Goal: Find specific page/section: Find specific page/section

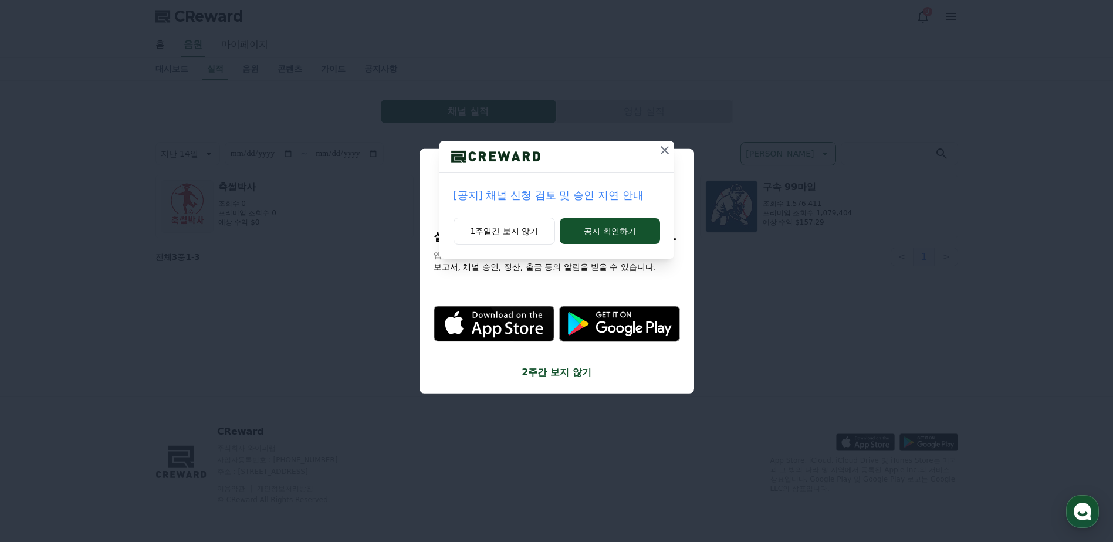
click at [658, 150] on icon at bounding box center [665, 150] width 14 height 14
click at [667, 153] on icon at bounding box center [665, 150] width 14 height 14
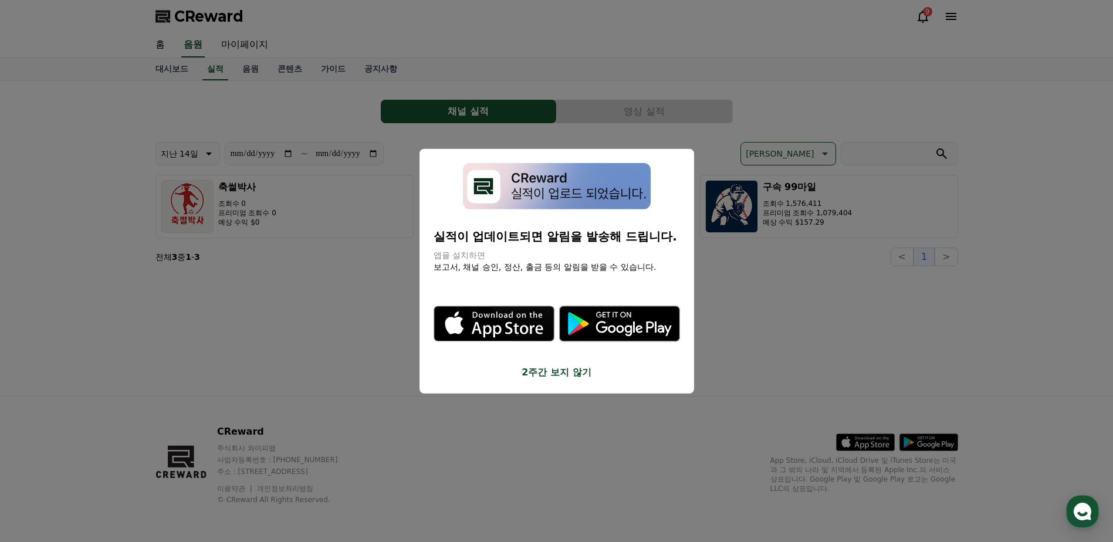
click at [817, 181] on button "close modal" at bounding box center [556, 271] width 1113 height 542
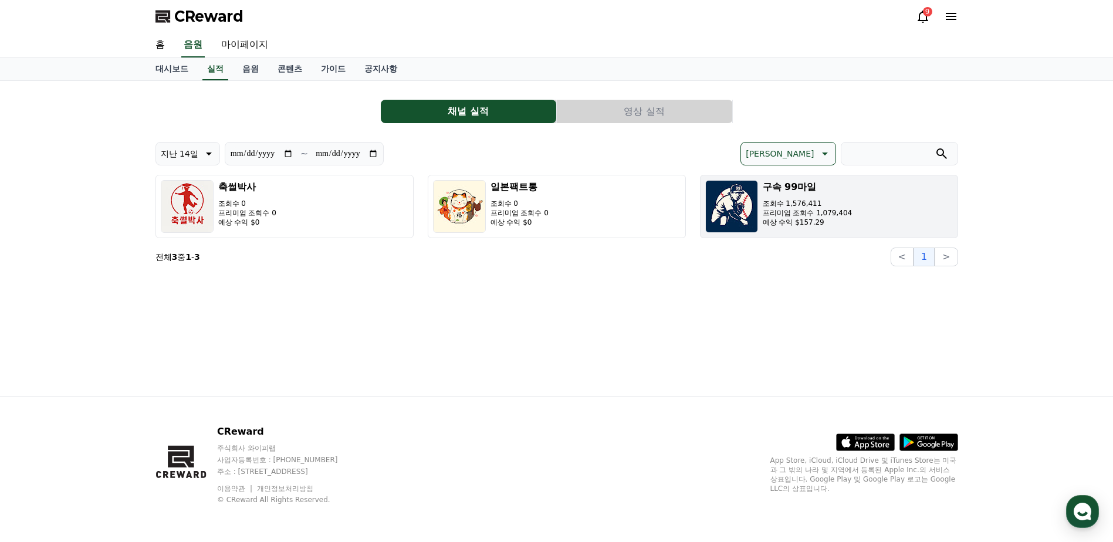
click at [811, 188] on h3 "구속 99마일" at bounding box center [808, 187] width 90 height 14
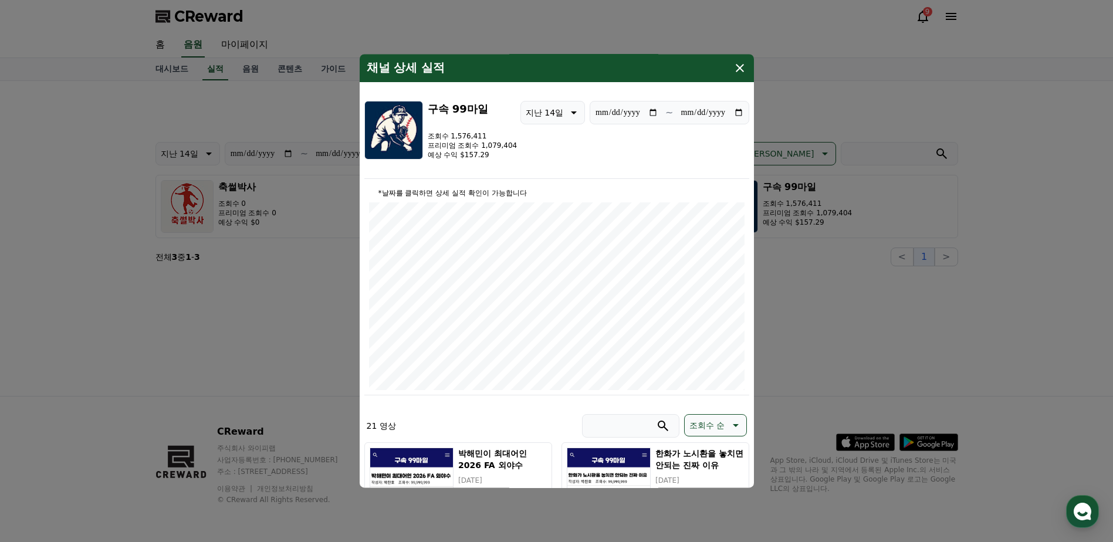
click at [808, 182] on button "close modal" at bounding box center [556, 271] width 1113 height 542
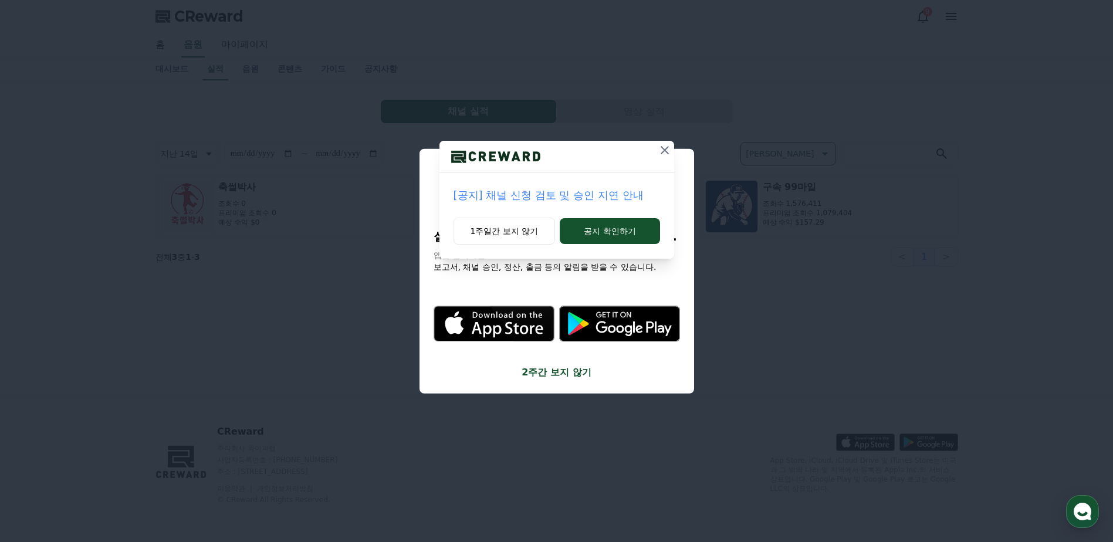
click at [662, 157] on icon at bounding box center [665, 150] width 14 height 14
click at [669, 155] on icon at bounding box center [665, 150] width 14 height 14
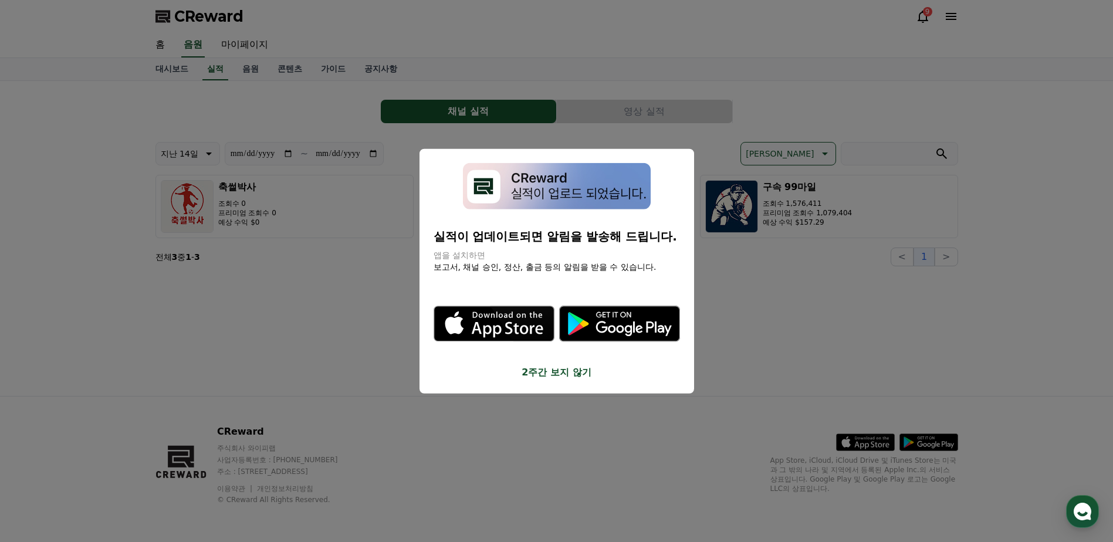
click at [724, 121] on button "close modal" at bounding box center [556, 271] width 1113 height 542
